Goal: Information Seeking & Learning: Find specific fact

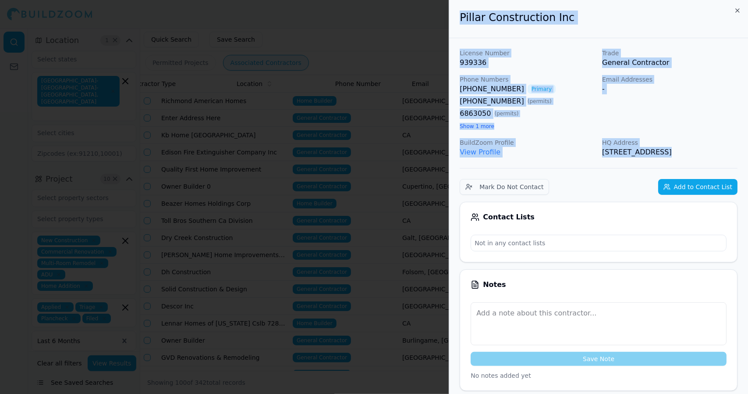
scroll to position [0, 166]
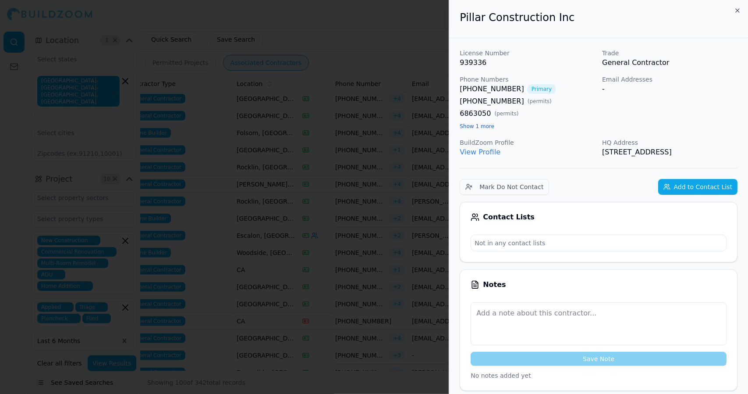
click at [358, 69] on div at bounding box center [374, 197] width 748 height 394
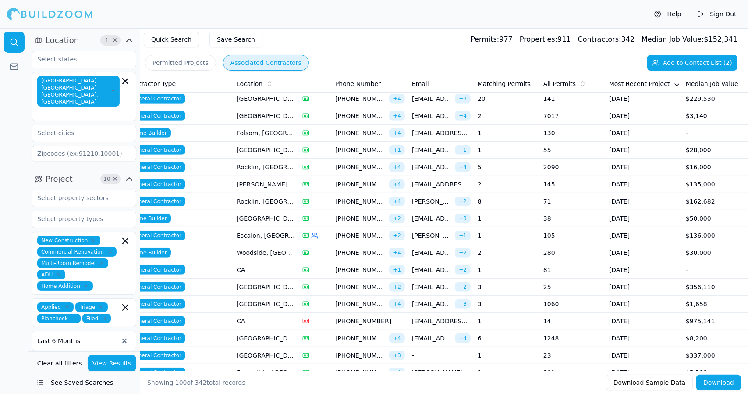
click at [364, 351] on span "[PHONE_NUMBER]" at bounding box center [360, 355] width 50 height 9
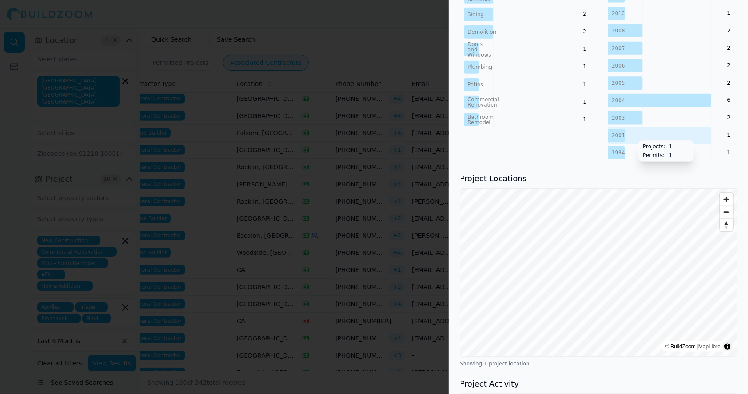
scroll to position [562, 0]
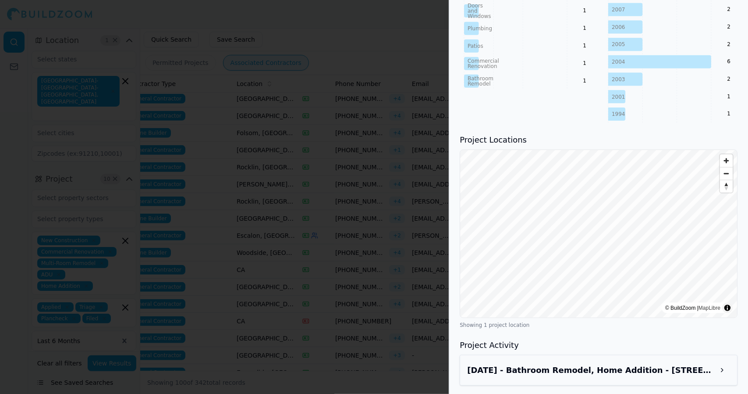
click at [725, 374] on button at bounding box center [723, 370] width 16 height 16
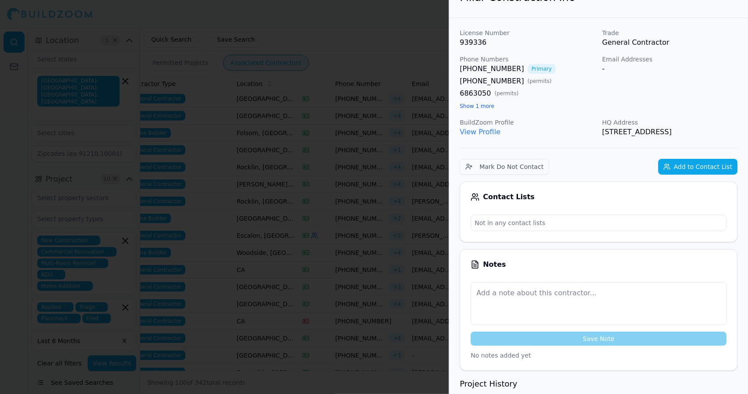
scroll to position [0, 0]
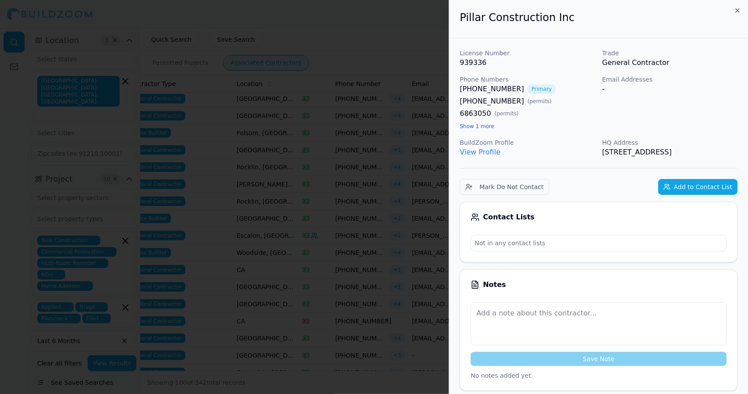
click at [481, 127] on button "Show 1 more" at bounding box center [477, 126] width 35 height 7
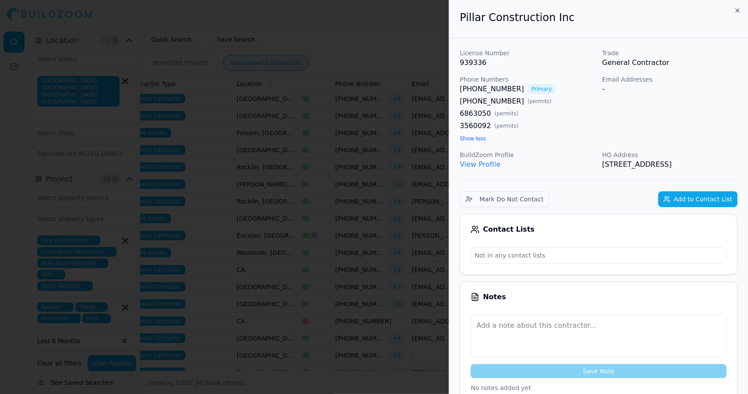
click at [331, 110] on div at bounding box center [374, 197] width 748 height 394
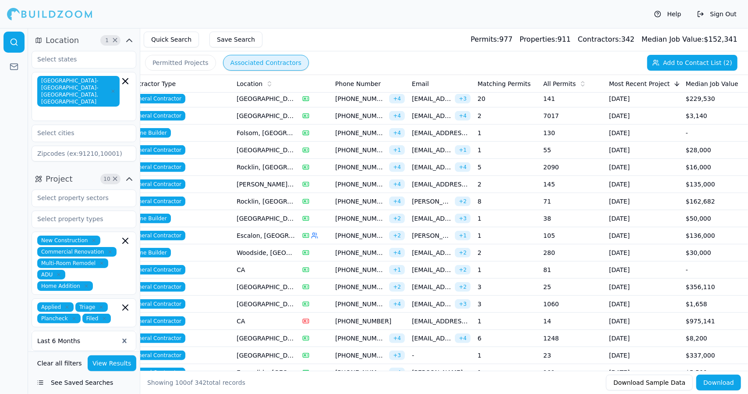
click at [266, 364] on td "Escondido, [GEOGRAPHIC_DATA]" at bounding box center [266, 372] width 66 height 17
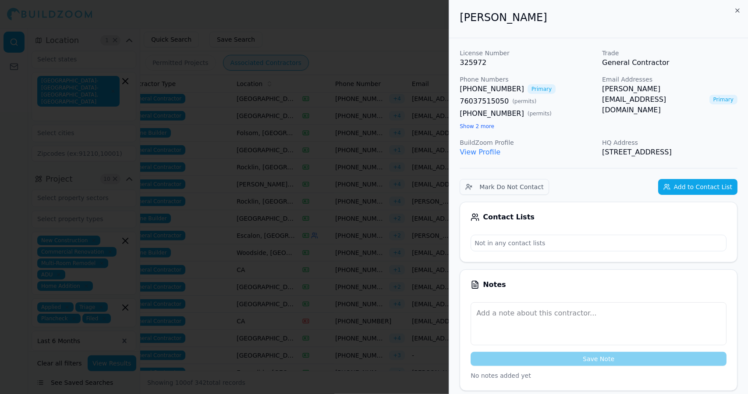
drag, startPoint x: 269, startPoint y: 277, endPoint x: 244, endPoint y: 277, distance: 25.0
click at [244, 277] on div at bounding box center [374, 197] width 748 height 394
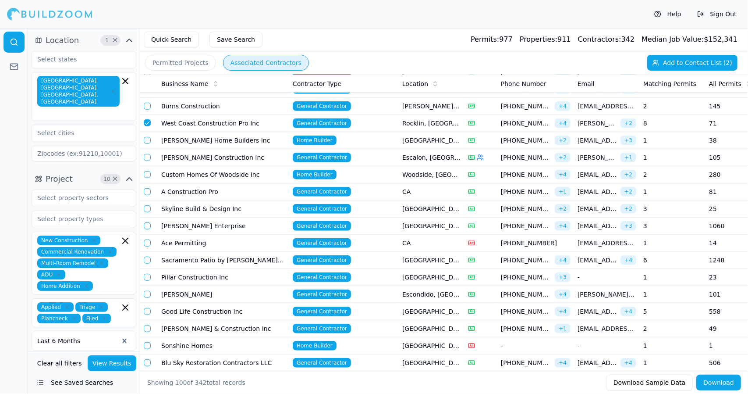
click at [210, 320] on td "[PERSON_NAME] & Construction Inc" at bounding box center [224, 328] width 132 height 17
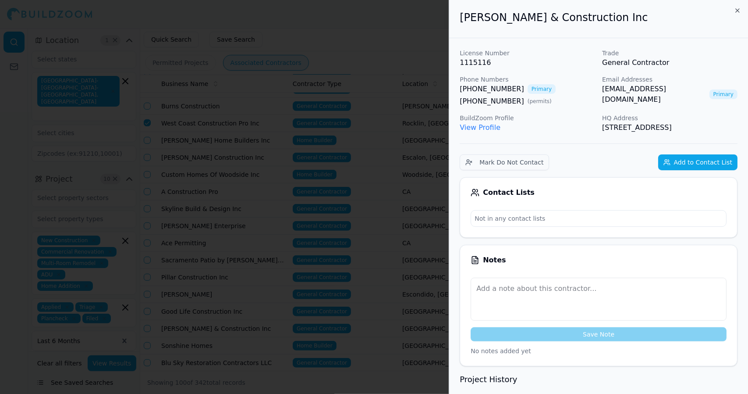
click at [460, 154] on button "Mark Do Not Contact" at bounding box center [504, 162] width 89 height 16
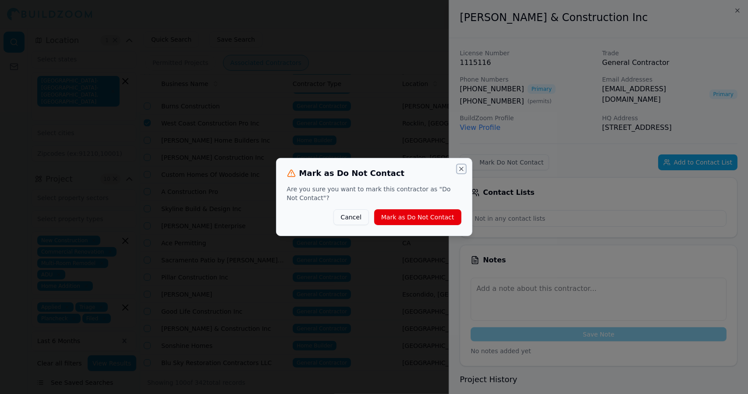
click at [462, 171] on button "Close" at bounding box center [461, 168] width 7 height 7
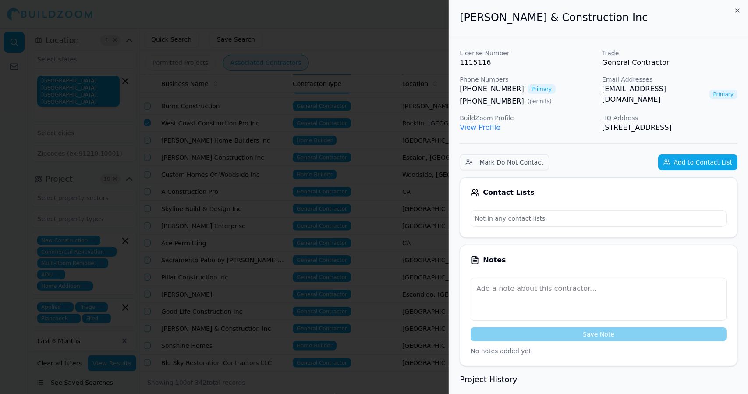
click at [420, 194] on div at bounding box center [374, 197] width 748 height 394
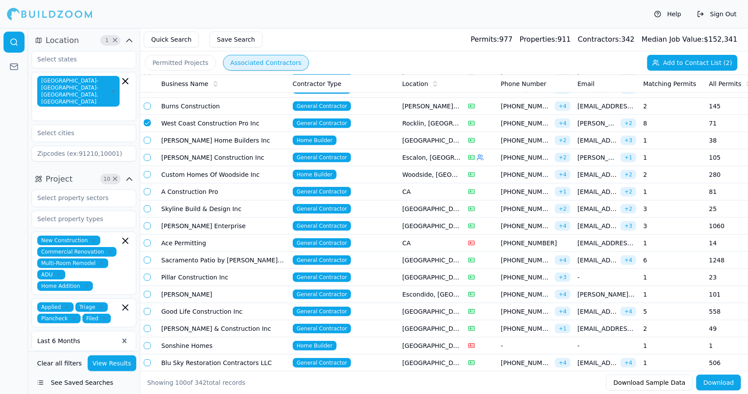
click at [244, 322] on td "[PERSON_NAME] & Construction Inc" at bounding box center [224, 328] width 132 height 17
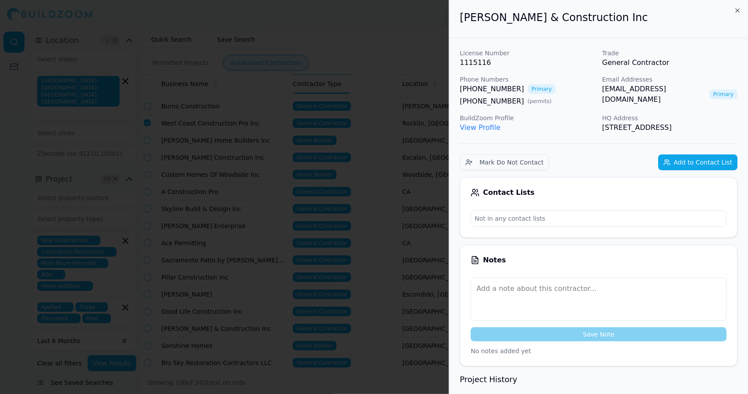
drag, startPoint x: 677, startPoint y: 136, endPoint x: 459, endPoint y: 25, distance: 244.1
copy div "[PERSON_NAME] & Construction Inc License Number 1115116 Trade General Contracto…"
